Goal: Complete application form: Complete application form

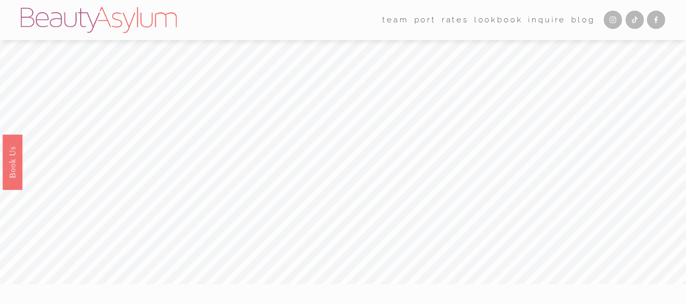
click at [454, 20] on link "Rates" at bounding box center [455, 20] width 27 height 16
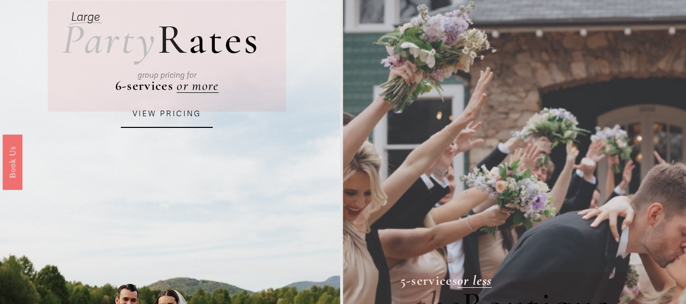
scroll to position [72, 0]
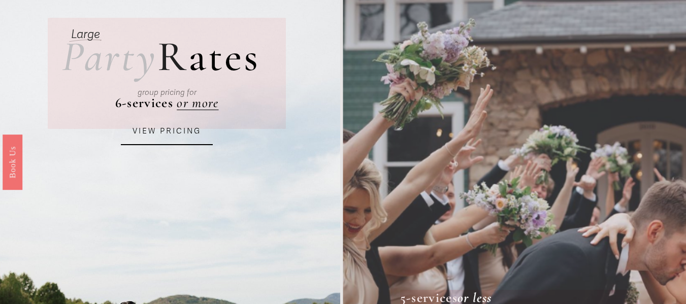
click at [140, 134] on link "VIEW PRICING" at bounding box center [166, 131] width 91 height 27
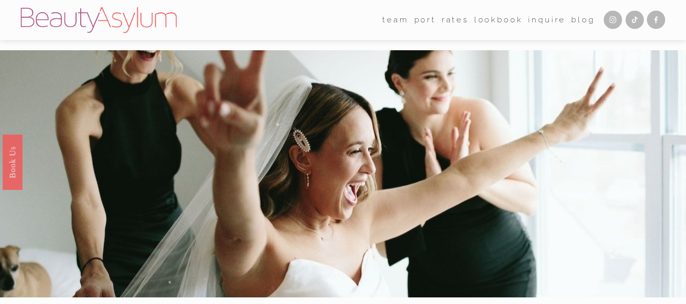
click at [536, 23] on link "Inquire" at bounding box center [547, 20] width 38 height 16
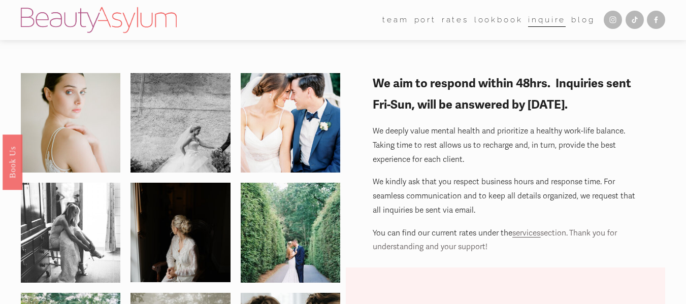
scroll to position [266, 0]
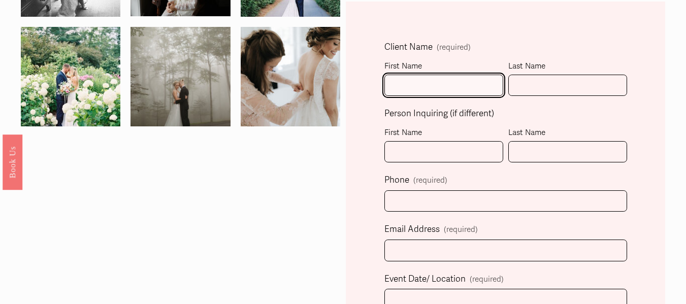
click at [486, 77] on input "First Name" at bounding box center [443, 86] width 119 height 22
type input "Lizzeth"
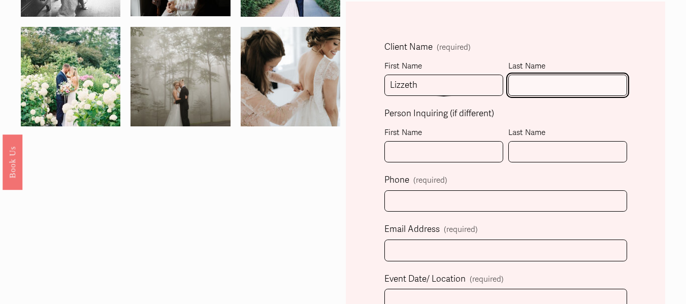
type input "Carrillo"
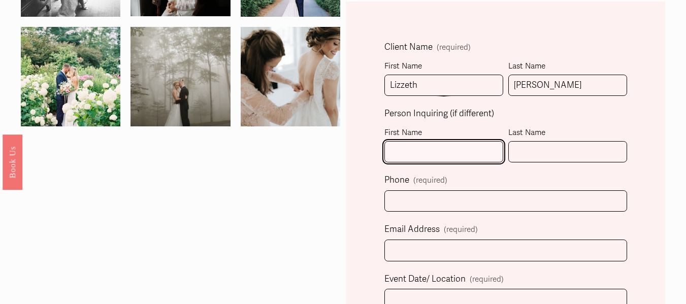
type input "Lizzeth"
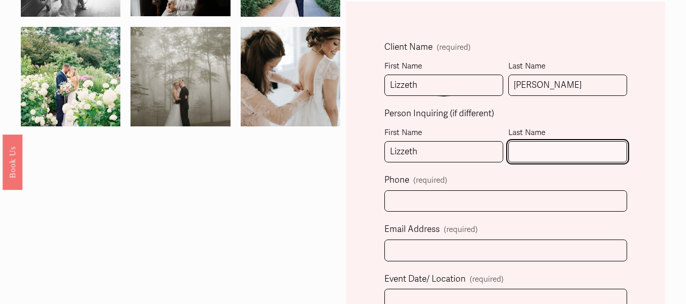
type input "Carrillo"
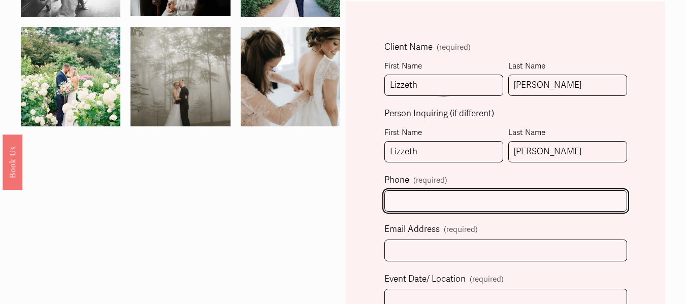
type input "(818) 818-4436"
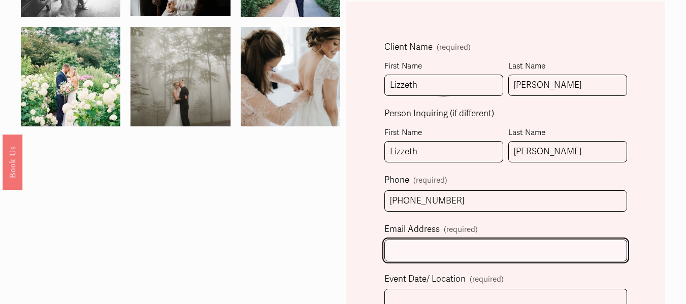
type input "lizz.carrillo1@gmail.com"
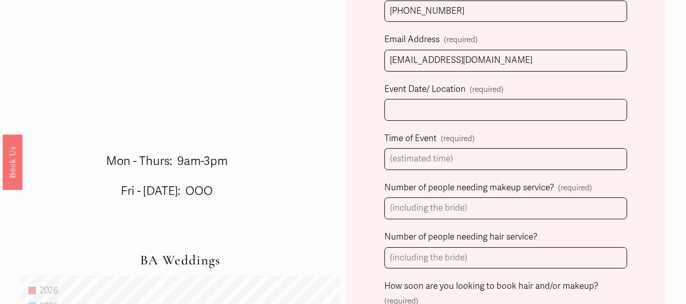
scroll to position [453, 0]
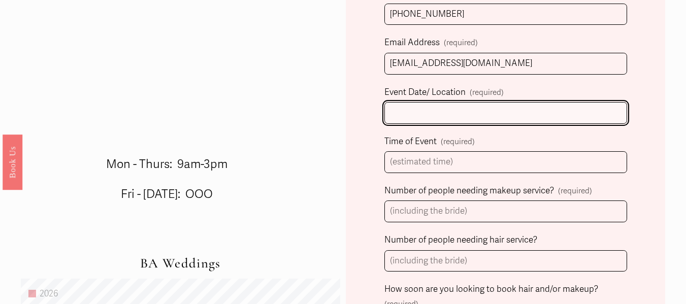
click at [596, 110] on input "Event Date/ Location (required)" at bounding box center [505, 113] width 243 height 22
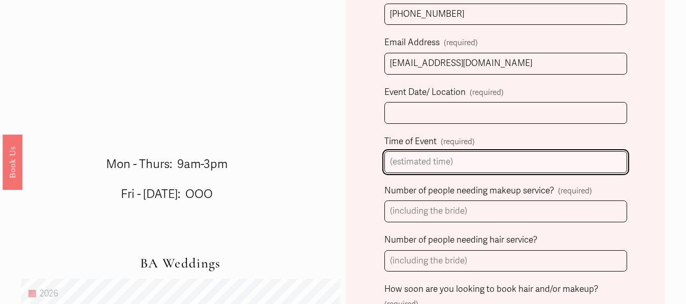
click at [556, 172] on input "Time of Event (required)" at bounding box center [505, 162] width 243 height 22
type input "5 pm"
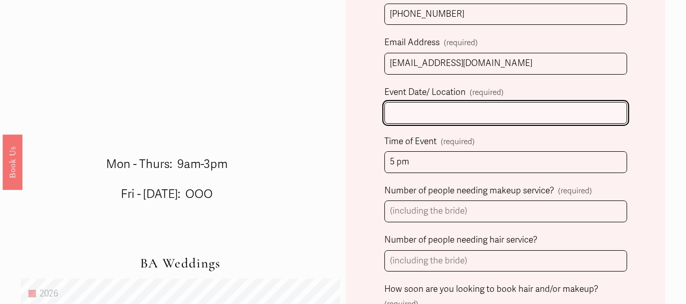
click at [550, 110] on input "Event Date/ Location (required)" at bounding box center [505, 113] width 243 height 22
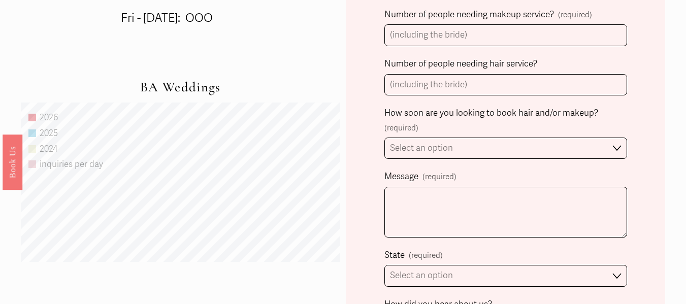
scroll to position [640, 0]
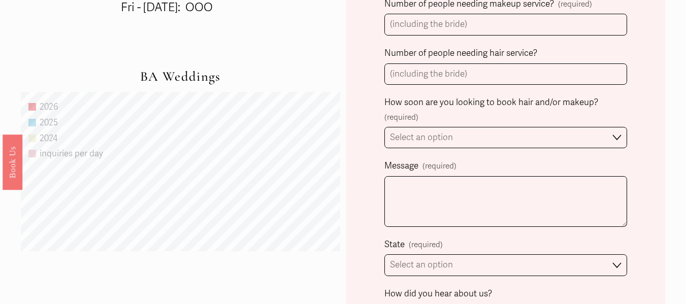
type input "10/4/2025"
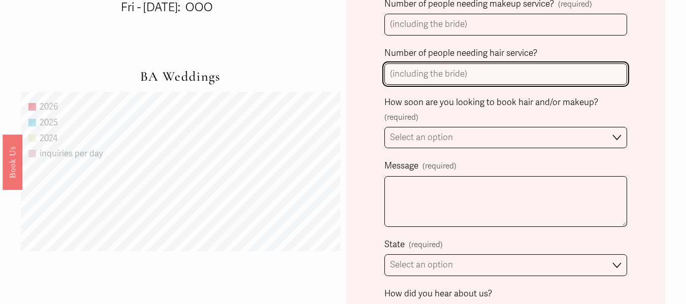
click at [524, 68] on input "Number of people needing hair service?" at bounding box center [505, 74] width 243 height 22
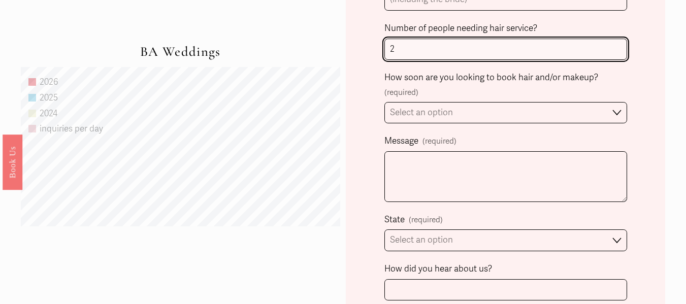
type input "2"
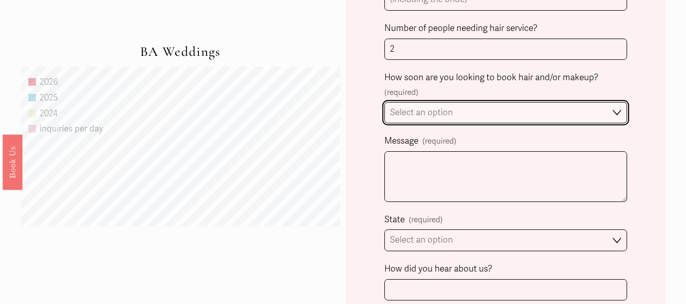
click at [618, 118] on select "Select an option Immediately 1-2 weeks I'm looking for information & not ready …" at bounding box center [505, 113] width 243 height 22
select select "Immediately"
click at [384, 103] on select "Select an option Immediately 1-2 weeks I'm looking for information & not ready …" at bounding box center [505, 113] width 243 height 22
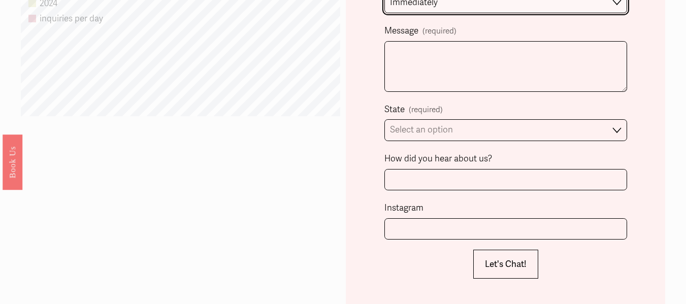
scroll to position [772, 0]
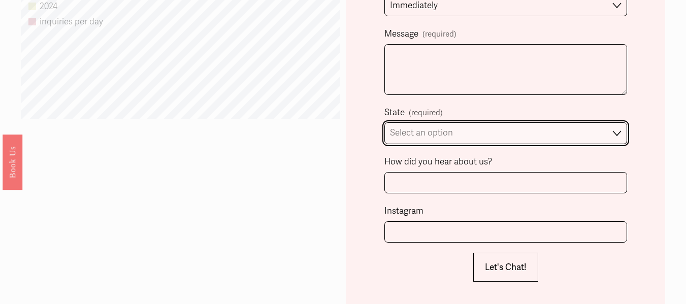
click at [607, 135] on select "Select an option Please Select One Atlanta, GA Charlotte, NC Charleston, SC Des…" at bounding box center [505, 133] width 243 height 22
select select "Charlotte, NC"
click at [384, 124] on select "Select an option Please Select One Atlanta, GA Charlotte, NC Charleston, SC Des…" at bounding box center [505, 133] width 243 height 22
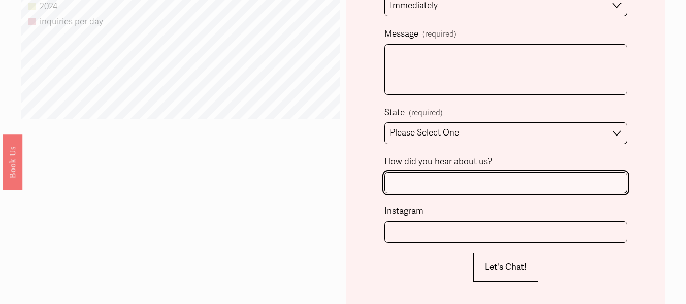
click at [527, 178] on input "How did you hear about us?" at bounding box center [505, 183] width 243 height 22
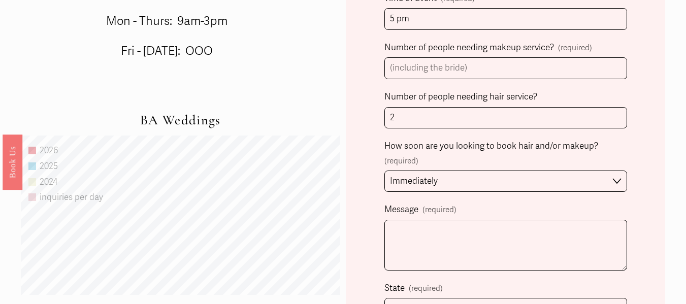
scroll to position [623, 0]
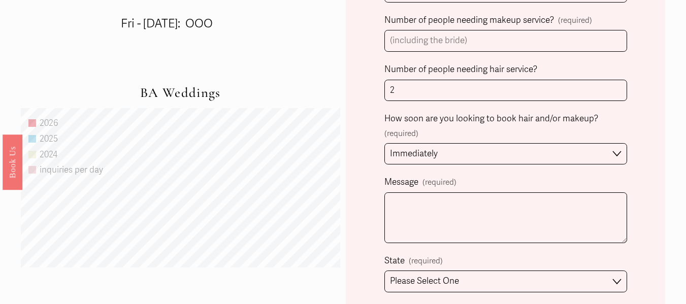
type input "Google"
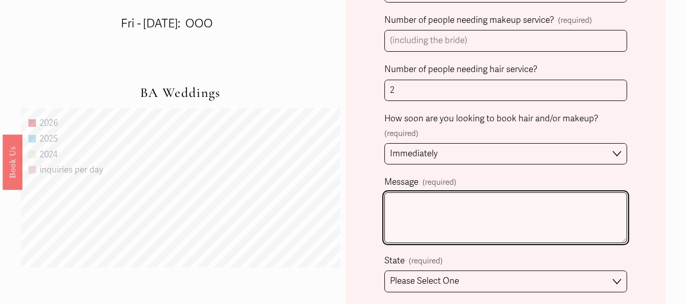
click at [555, 221] on textarea "Message (required)" at bounding box center [505, 217] width 243 height 51
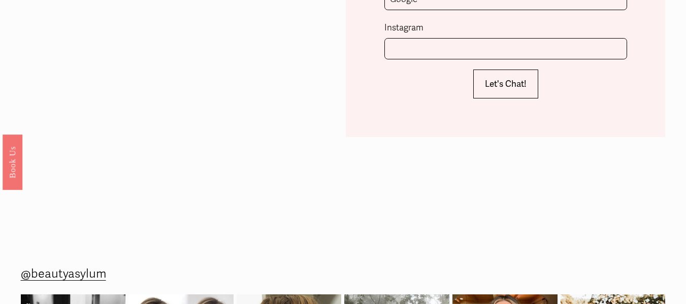
scroll to position [946, 0]
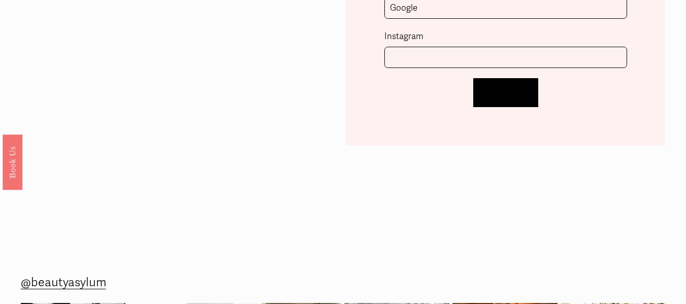
type textarea "Would like to inquire on your services and pricing."
click at [519, 89] on span "Let's Chat!" at bounding box center [506, 92] width 42 height 11
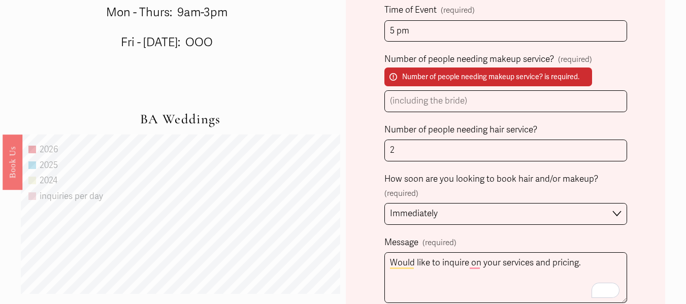
scroll to position [612, 0]
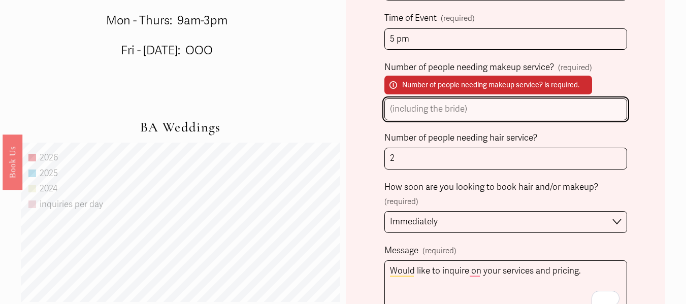
click at [418, 110] on input "Number of people needing makeup service? (required) Number of people needing ma…" at bounding box center [505, 109] width 243 height 22
type input "2"
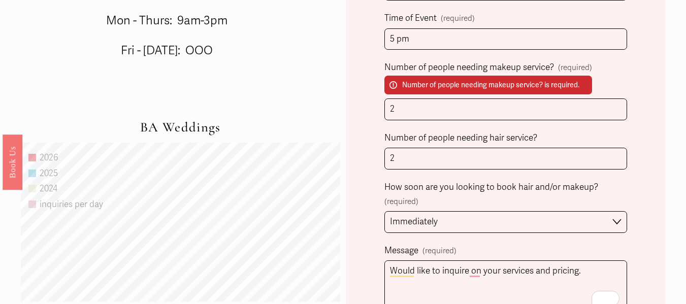
click at [636, 121] on div "Form submission failed. Review the following information: Number of people need…" at bounding box center [505, 96] width 319 height 881
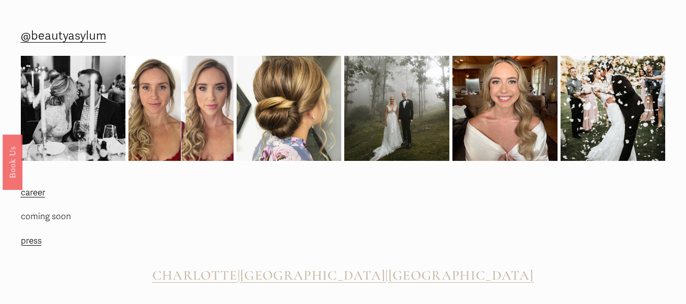
scroll to position [1070, 0]
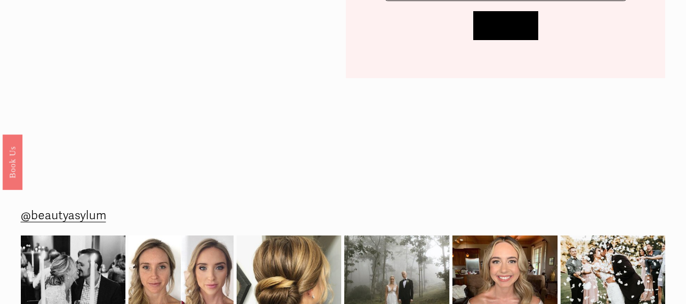
click at [487, 27] on span "Let's Chat!" at bounding box center [506, 25] width 42 height 11
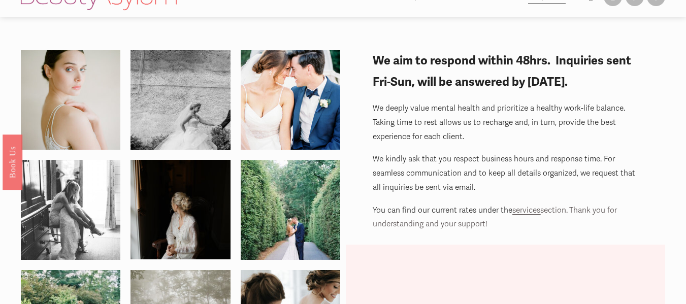
scroll to position [0, 0]
